Goal: Find specific page/section: Find specific page/section

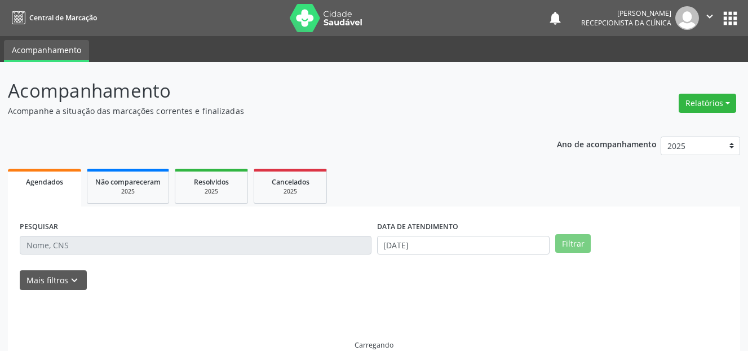
select select "8"
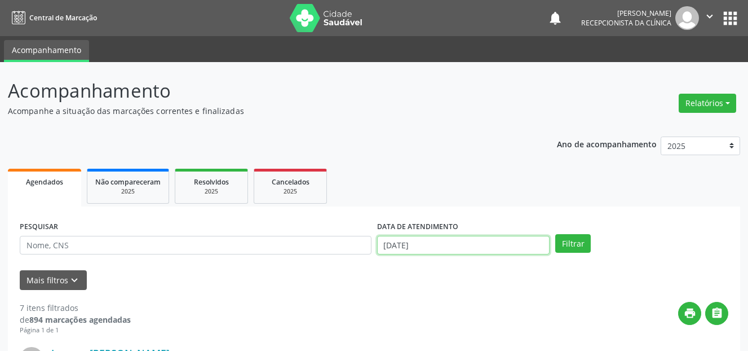
click at [434, 240] on input "[DATE]" at bounding box center [463, 245] width 173 height 19
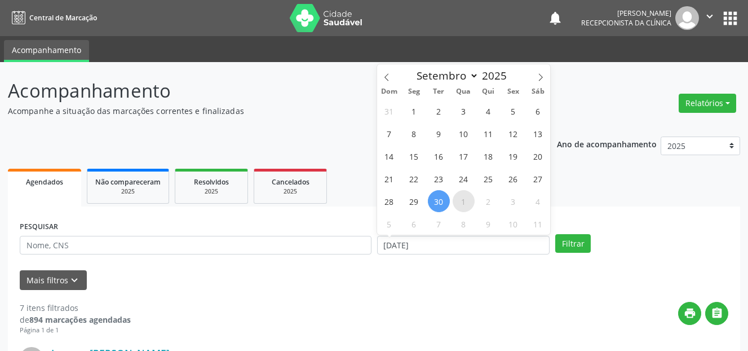
click at [466, 204] on span "1" at bounding box center [464, 201] width 22 height 22
type input "01/10/2025"
click at [466, 204] on span "1" at bounding box center [464, 201] width 22 height 22
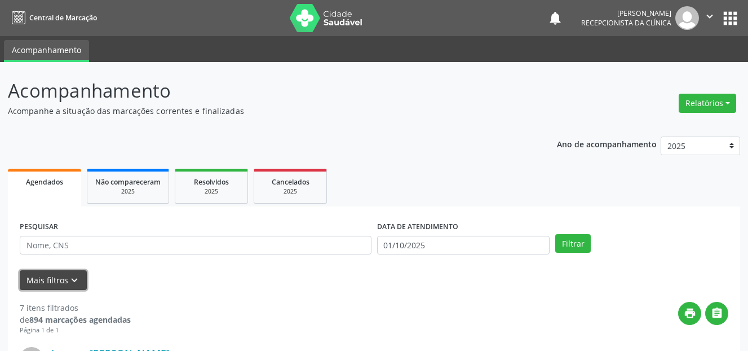
click at [71, 281] on icon "keyboard_arrow_down" at bounding box center [74, 280] width 12 height 12
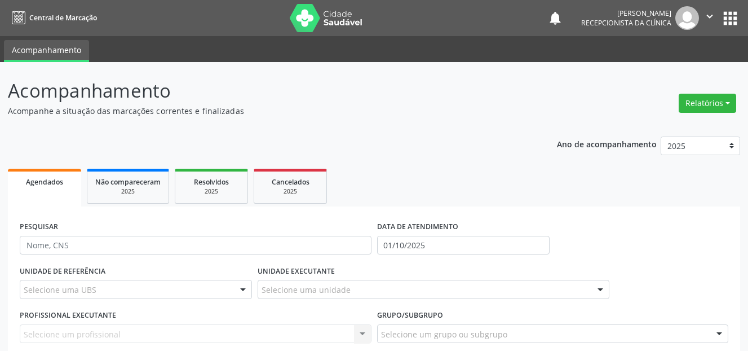
click at [235, 290] on div at bounding box center [243, 289] width 17 height 19
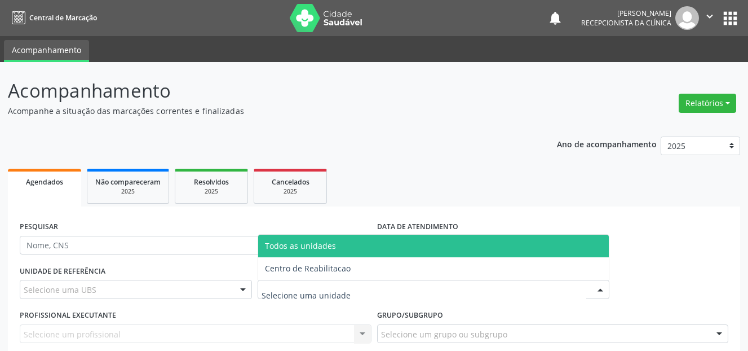
click at [359, 291] on div at bounding box center [434, 289] width 352 height 19
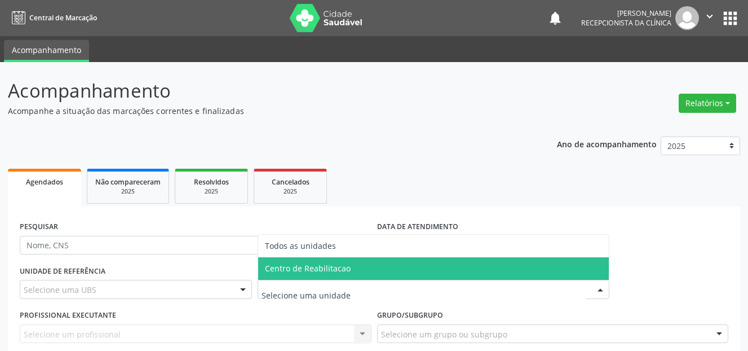
click at [353, 269] on span "Centro de Reabilitacao" at bounding box center [433, 268] width 351 height 23
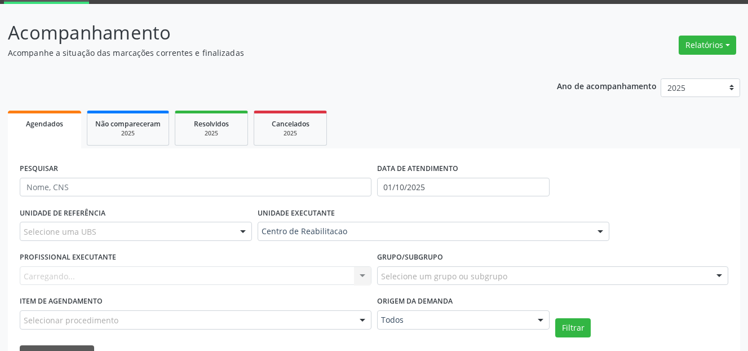
scroll to position [113, 0]
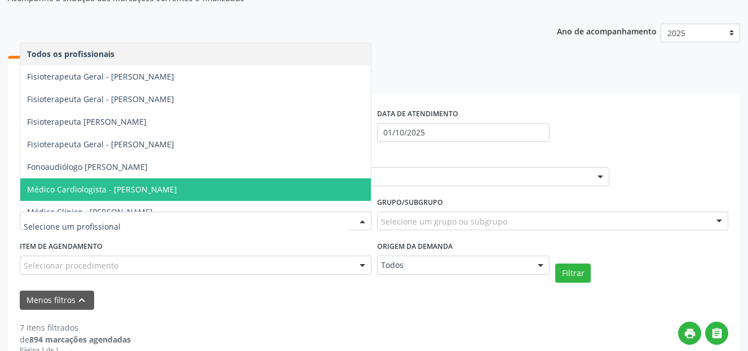
click at [272, 183] on span "Médico Cardiologista - [PERSON_NAME]" at bounding box center [195, 189] width 351 height 23
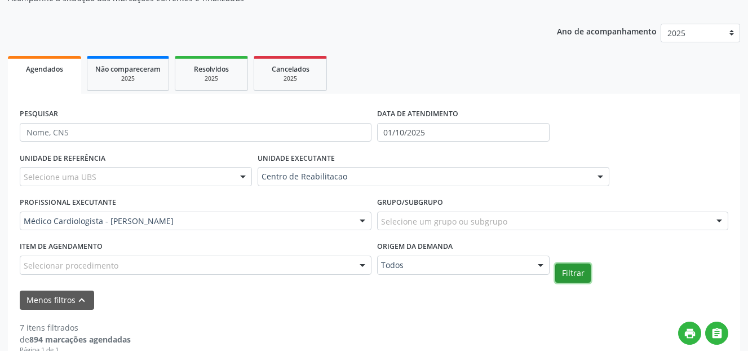
click at [572, 270] on button "Filtrar" at bounding box center [573, 272] width 36 height 19
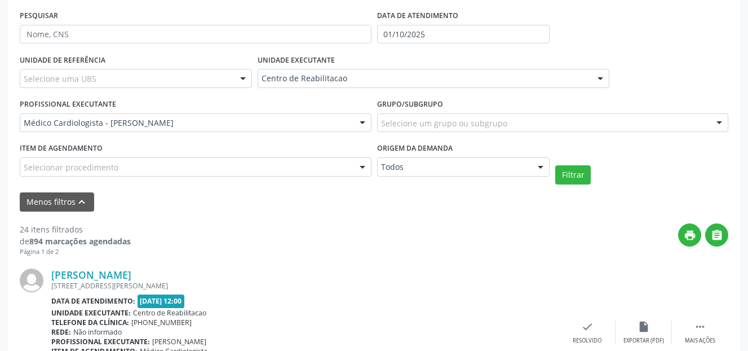
scroll to position [226, 0]
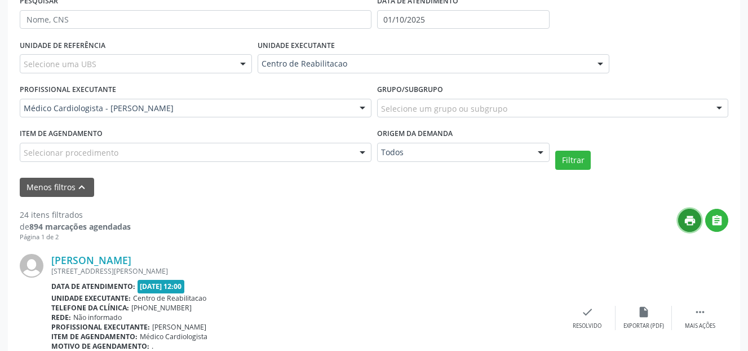
click at [695, 215] on icon "print" at bounding box center [690, 220] width 12 height 12
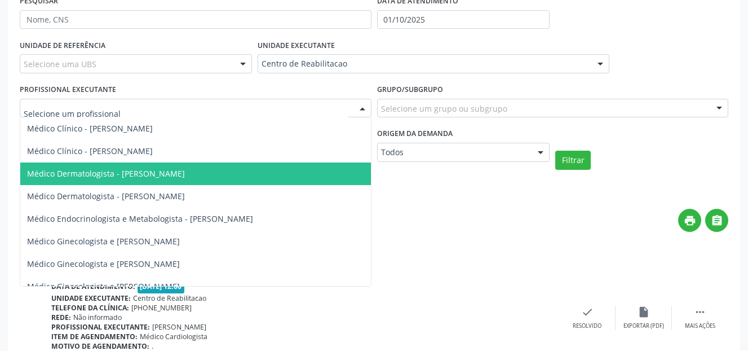
click at [150, 176] on span "Médico Dermatologista - [PERSON_NAME]" at bounding box center [106, 173] width 158 height 11
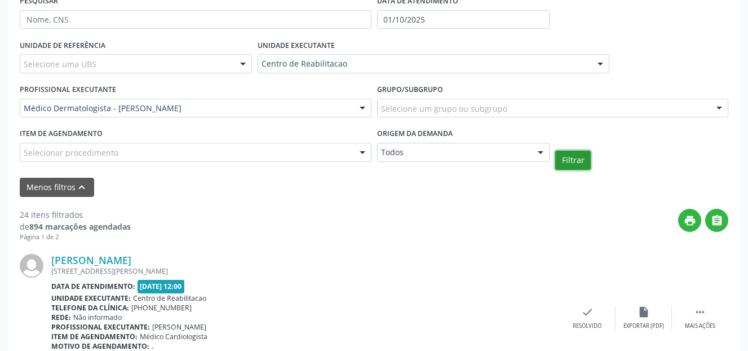
click at [564, 160] on button "Filtrar" at bounding box center [573, 160] width 36 height 19
click at [687, 222] on icon "print" at bounding box center [690, 220] width 12 height 12
